Goal: Task Accomplishment & Management: Manage account settings

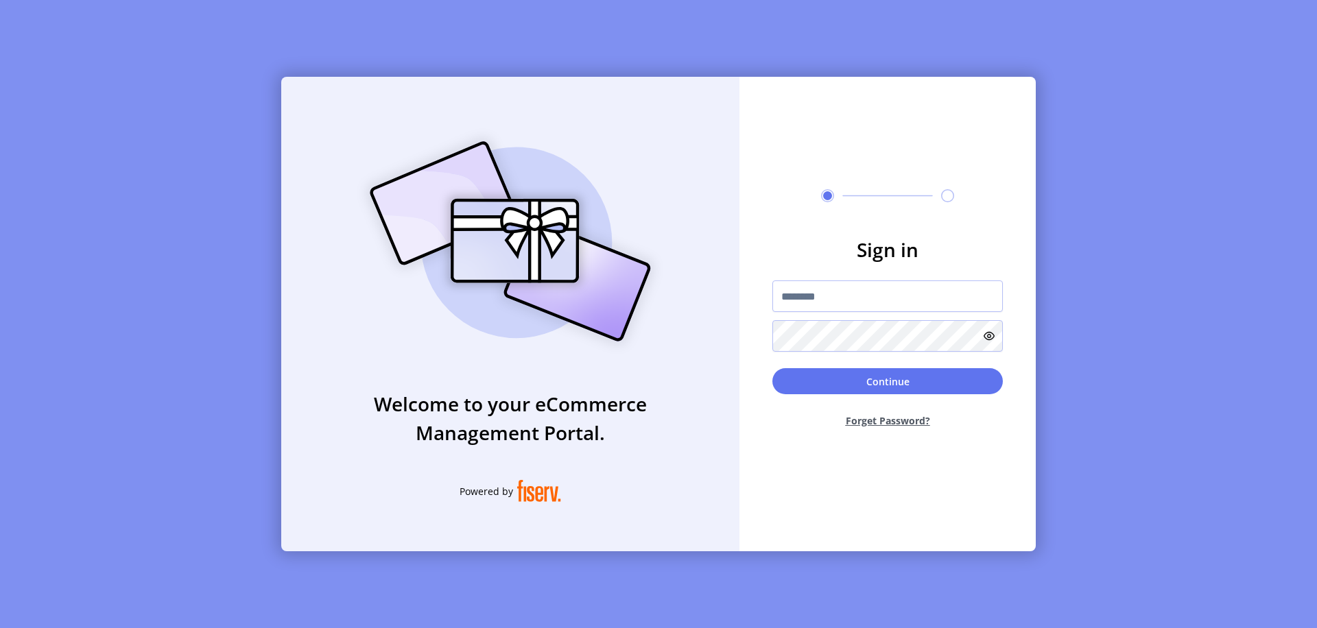
click at [887, 296] on input "text" at bounding box center [887, 296] width 230 height 32
type input "**********"
click at [887, 381] on button "Continue" at bounding box center [887, 381] width 230 height 26
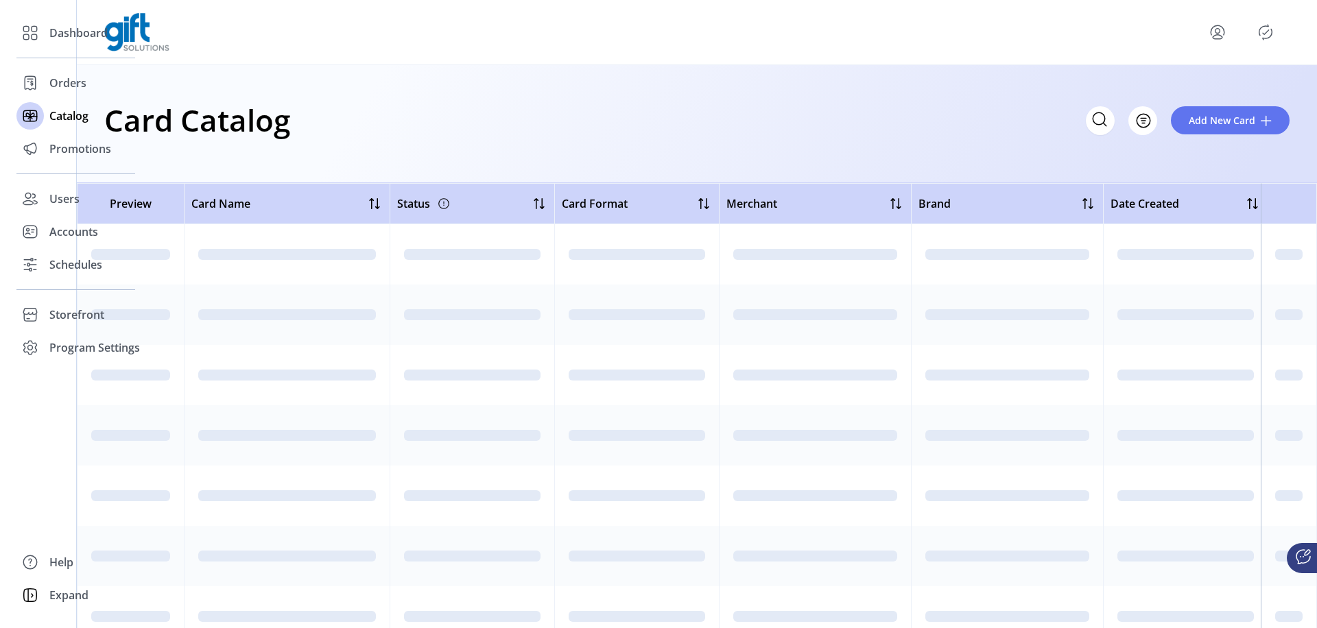
click at [1143, 121] on icon "Filter Button" at bounding box center [1143, 121] width 4 height 0
